Goal: Task Accomplishment & Management: Manage account settings

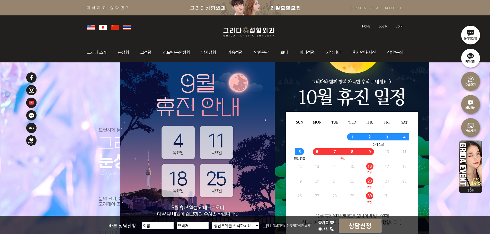
click at [385, 27] on img at bounding box center [383, 26] width 8 height 3
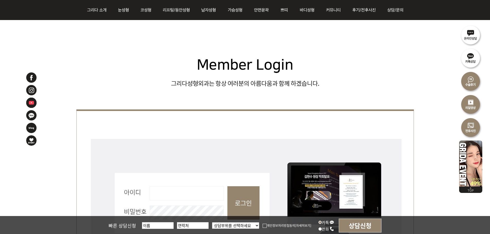
scroll to position [206, 0]
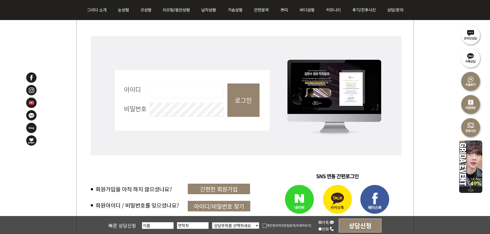
drag, startPoint x: 168, startPoint y: 100, endPoint x: 170, endPoint y: 96, distance: 4.6
click at [169, 99] on fieldset "회원로그인 아이디 필수 비밀번호 필수 로그인" at bounding box center [245, 103] width 338 height 136
click at [170, 96] on input "아이디 필수" at bounding box center [187, 91] width 74 height 14
type input "admin"
click at [252, 97] on input "로그인" at bounding box center [243, 100] width 32 height 33
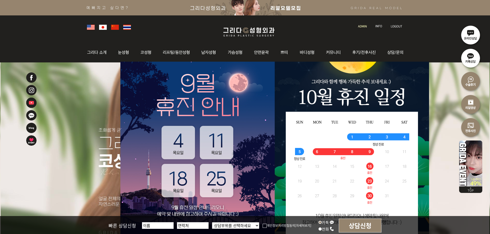
click at [358, 22] on link at bounding box center [363, 21] width 15 height 7
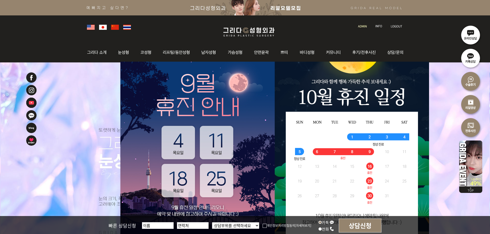
click at [365, 25] on img at bounding box center [362, 26] width 9 height 3
